Goal: Communication & Community: Answer question/provide support

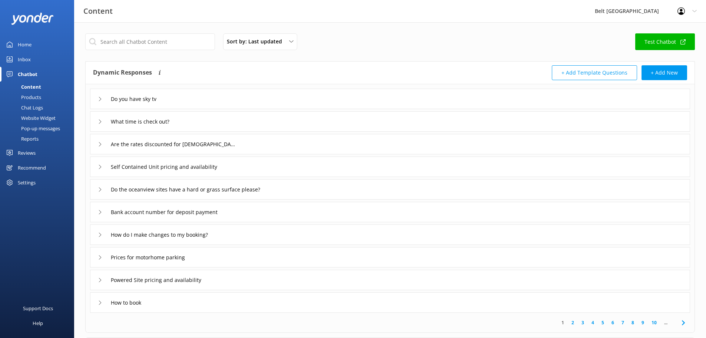
click at [29, 57] on div "Inbox" at bounding box center [24, 59] width 13 height 15
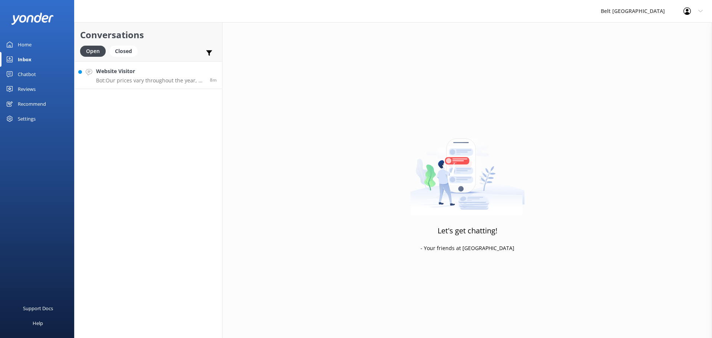
click at [152, 72] on h4 "Website Visitor" at bounding box center [150, 71] width 108 height 8
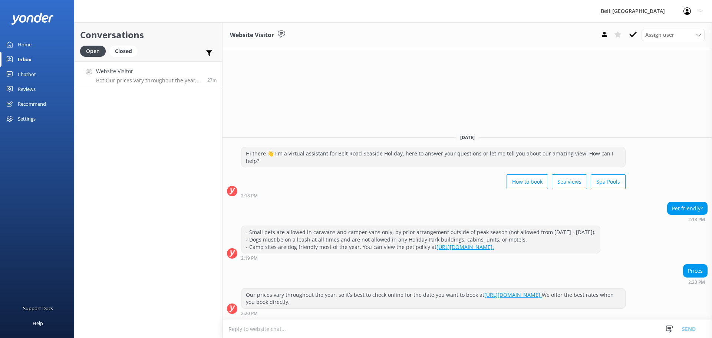
click at [131, 73] on h4 "Website Visitor" at bounding box center [149, 71] width 106 height 8
click at [630, 33] on icon at bounding box center [632, 34] width 7 height 7
